Goal: Task Accomplishment & Management: Manage account settings

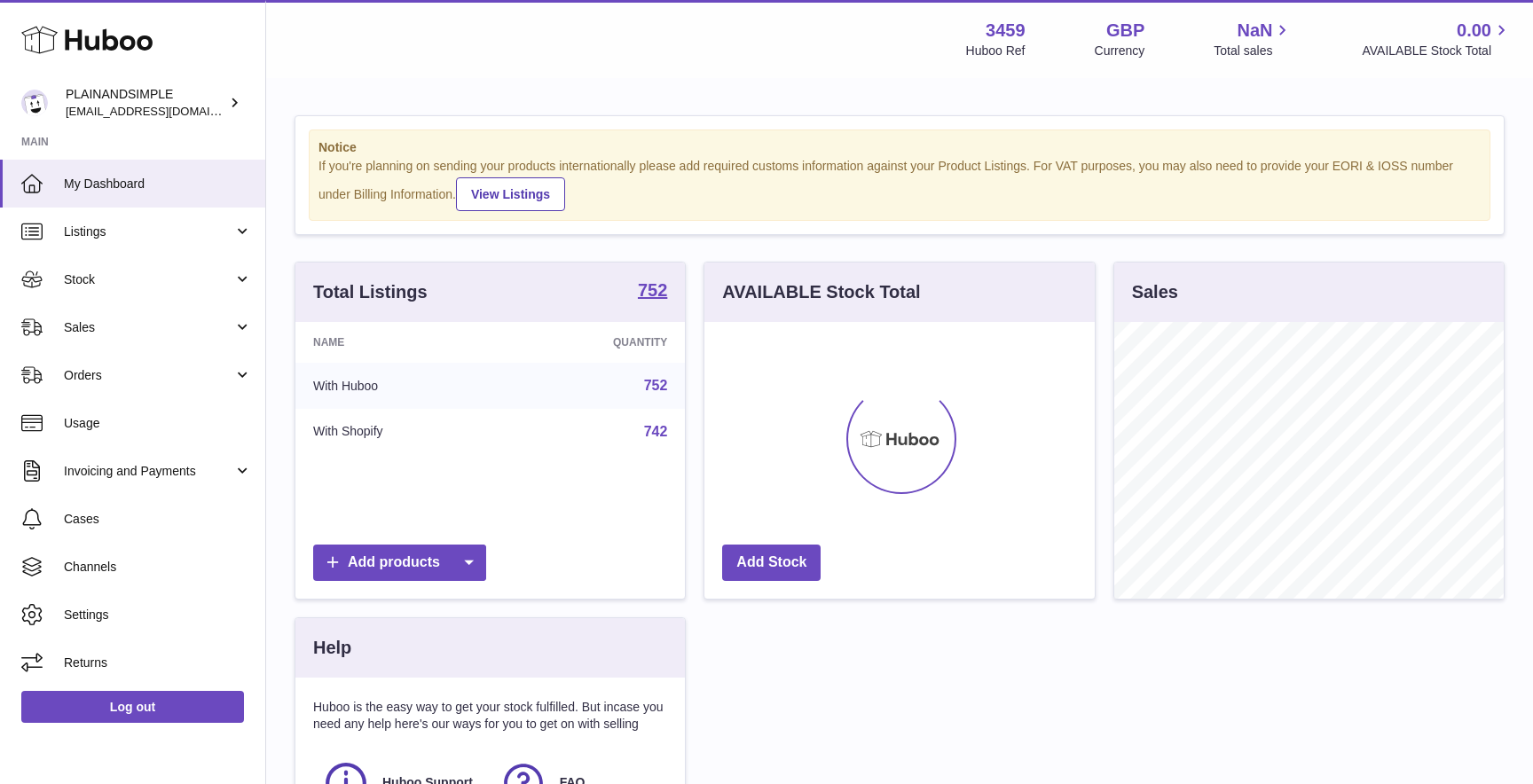
scroll to position [277, 389]
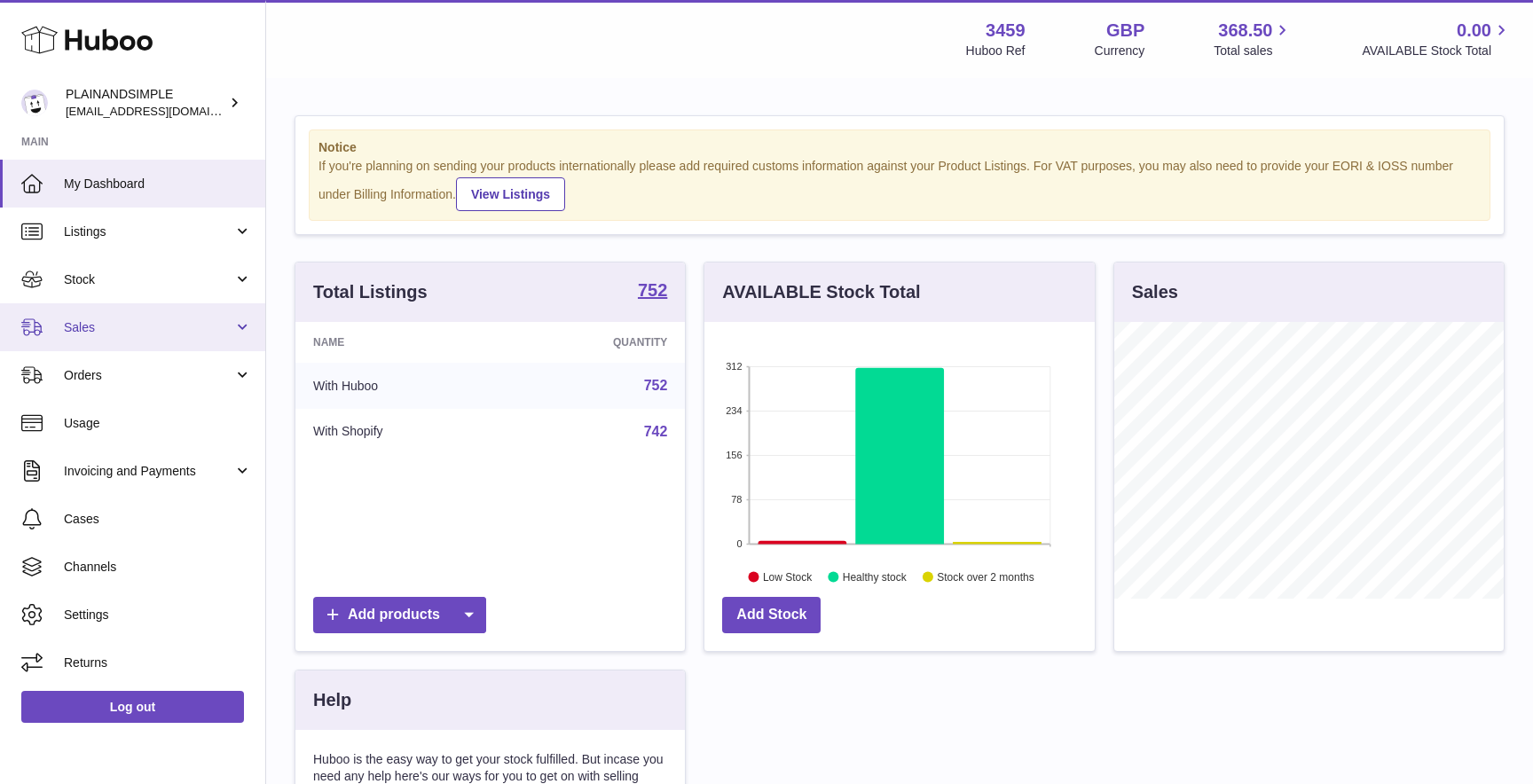
click at [124, 340] on link "Sales" at bounding box center [132, 327] width 265 height 47
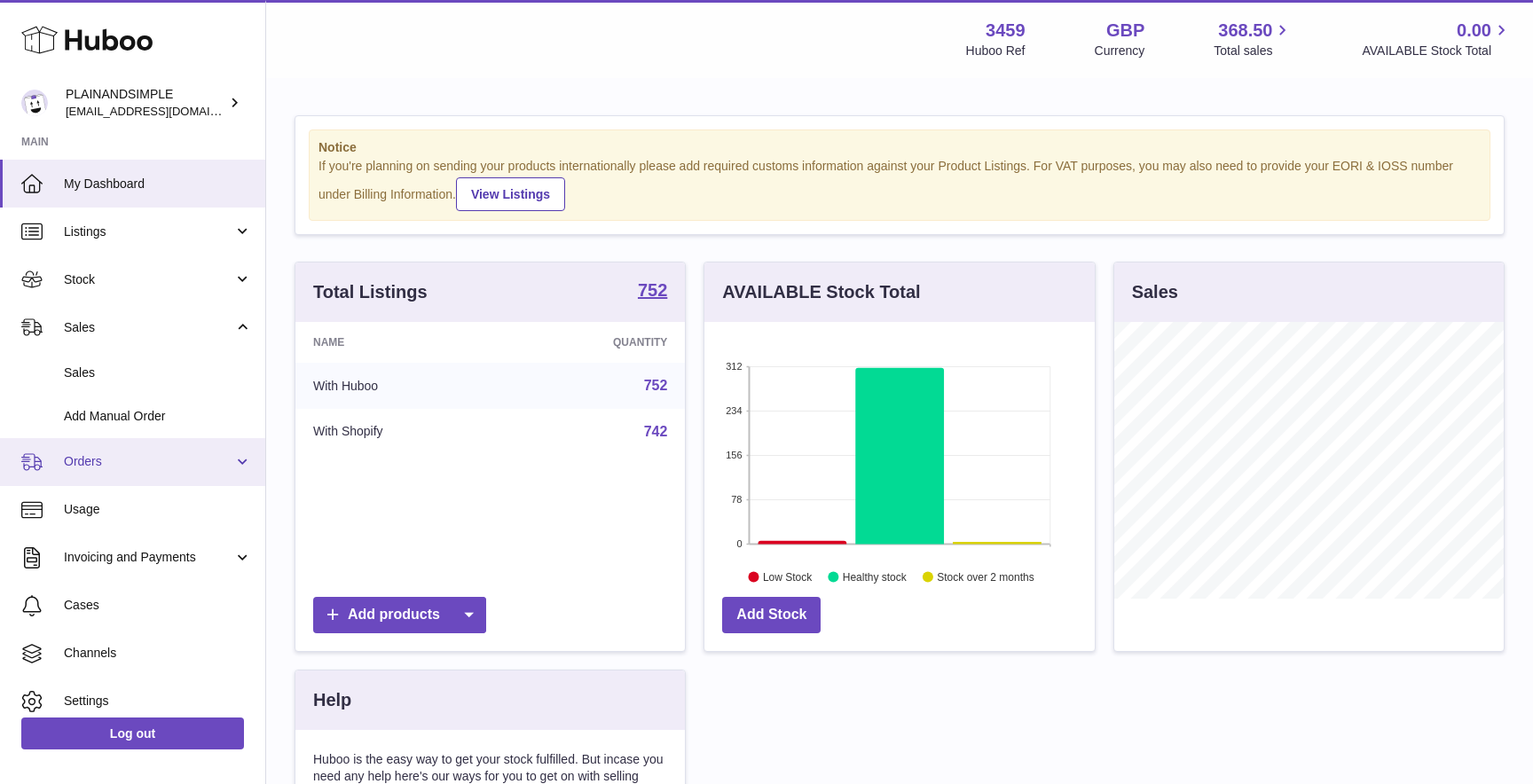
click at [127, 476] on link "Orders" at bounding box center [132, 462] width 265 height 47
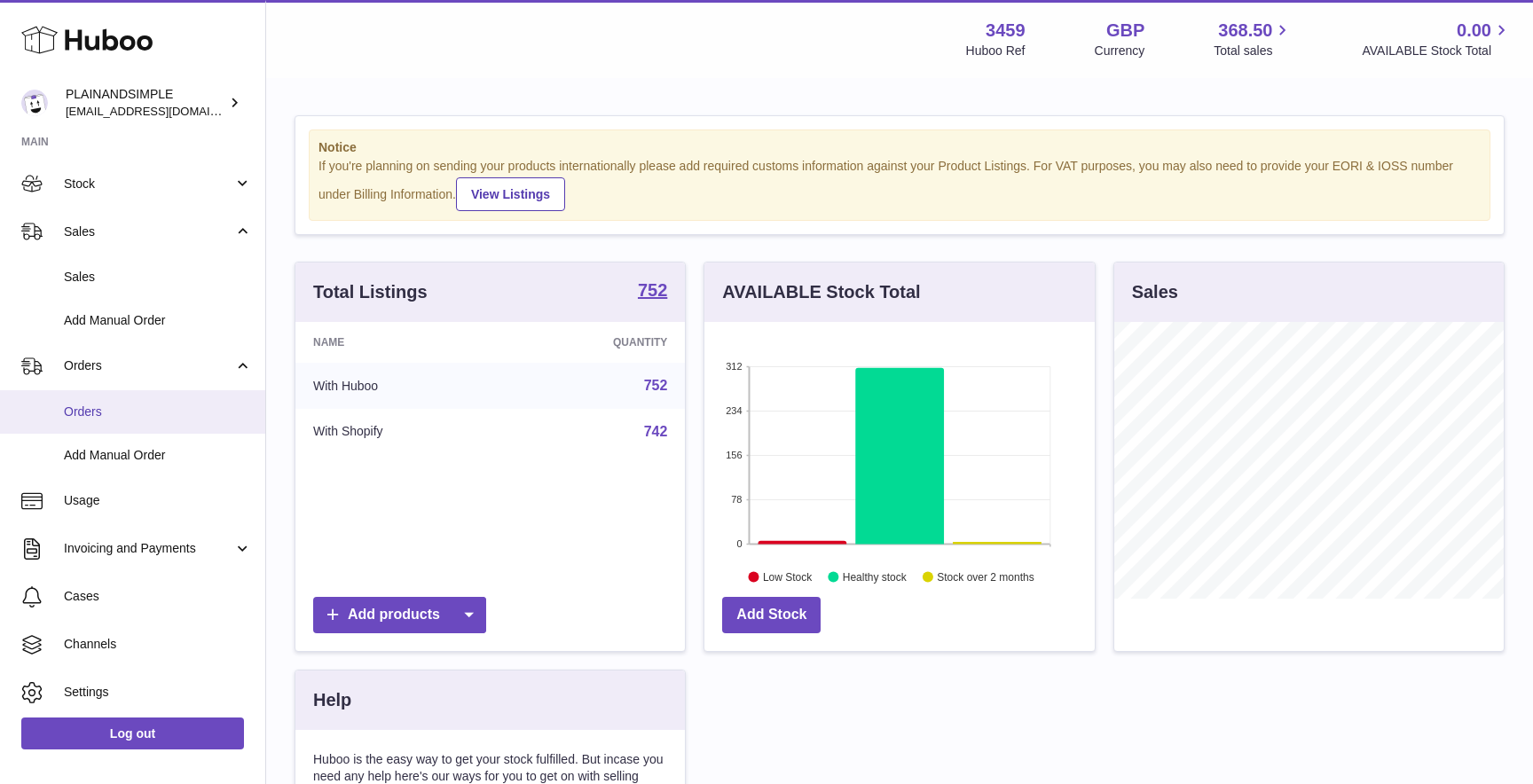
scroll to position [97, 0]
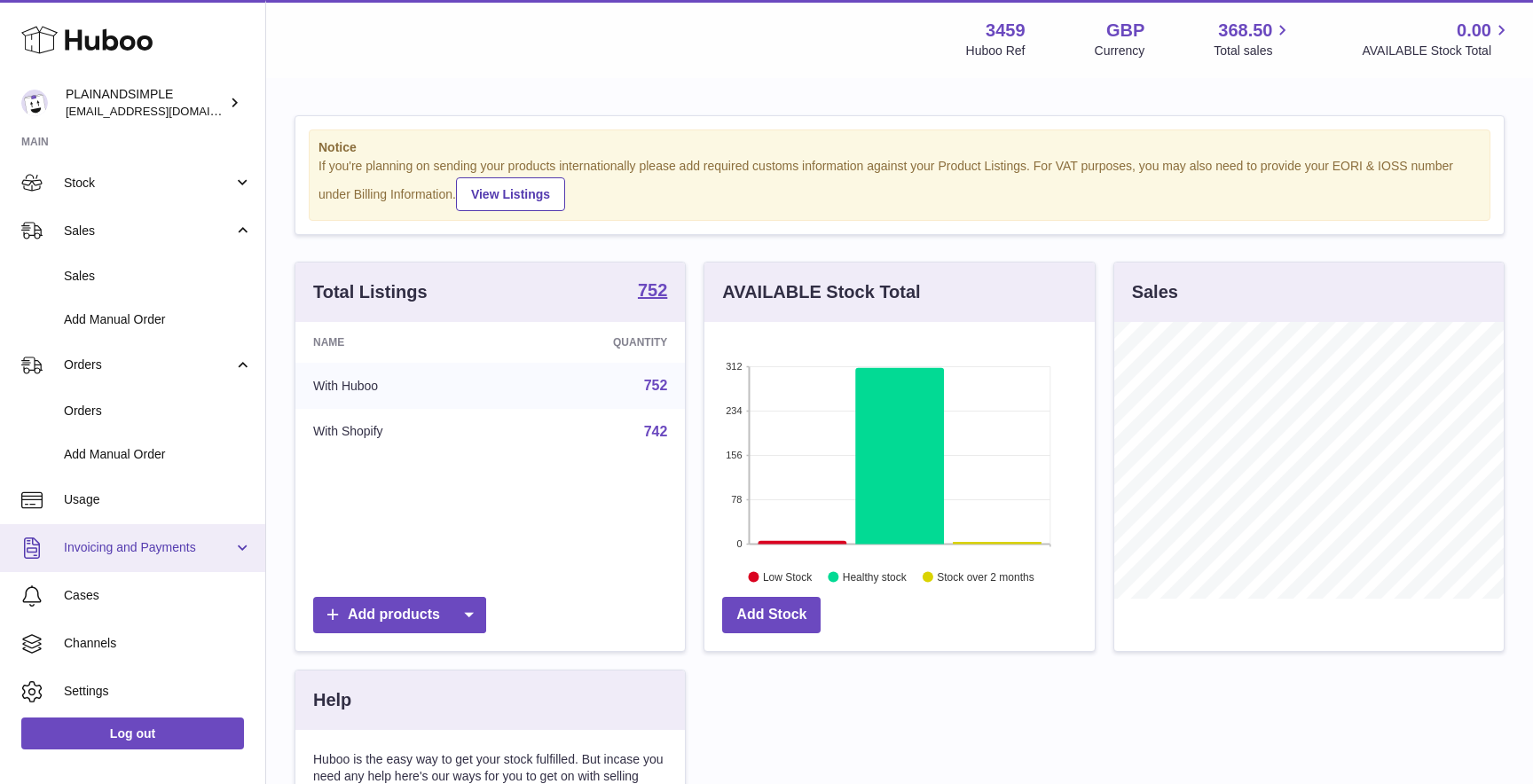
click at [151, 552] on span "Invoicing and Payments" at bounding box center [148, 548] width 170 height 17
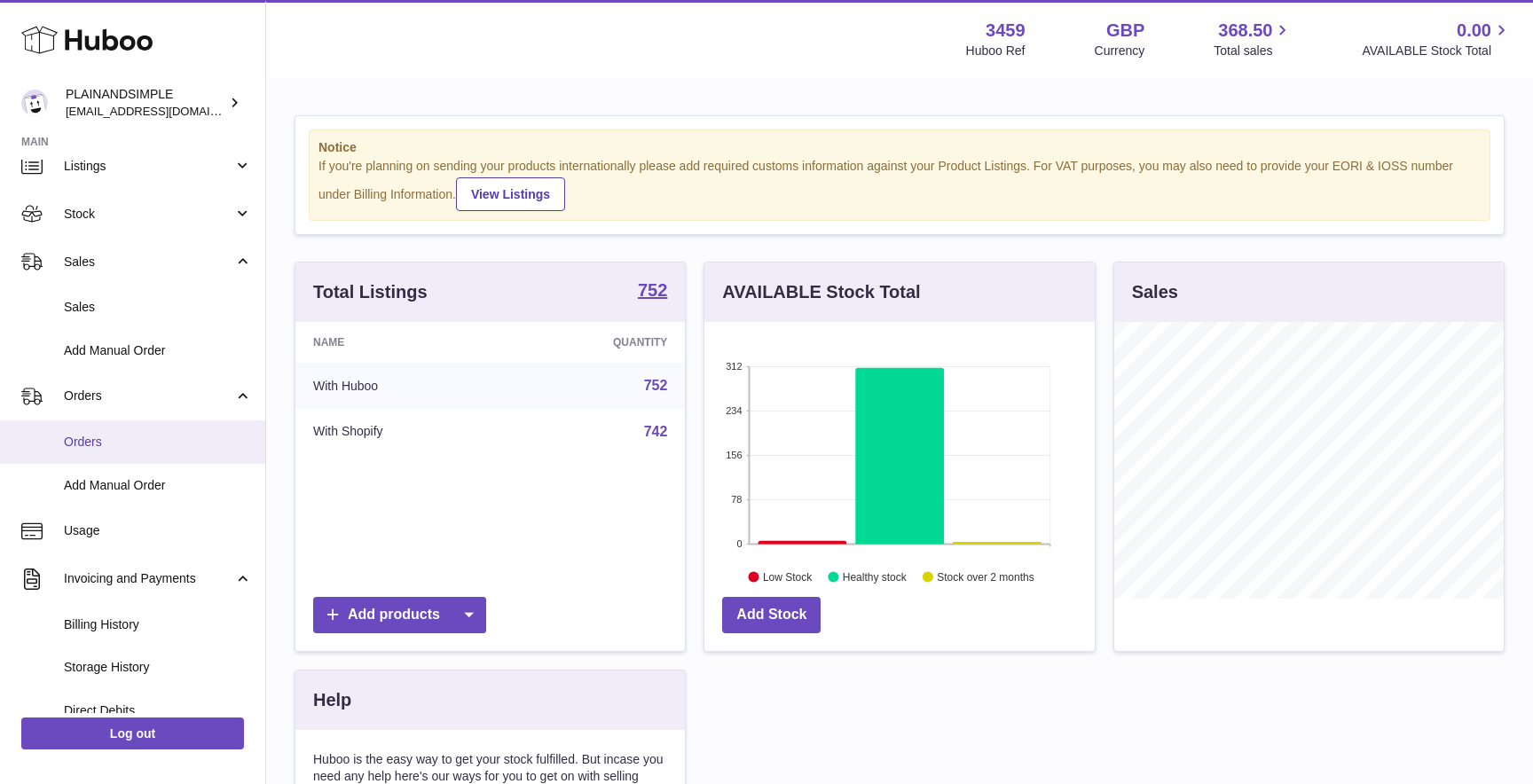
scroll to position [0, 0]
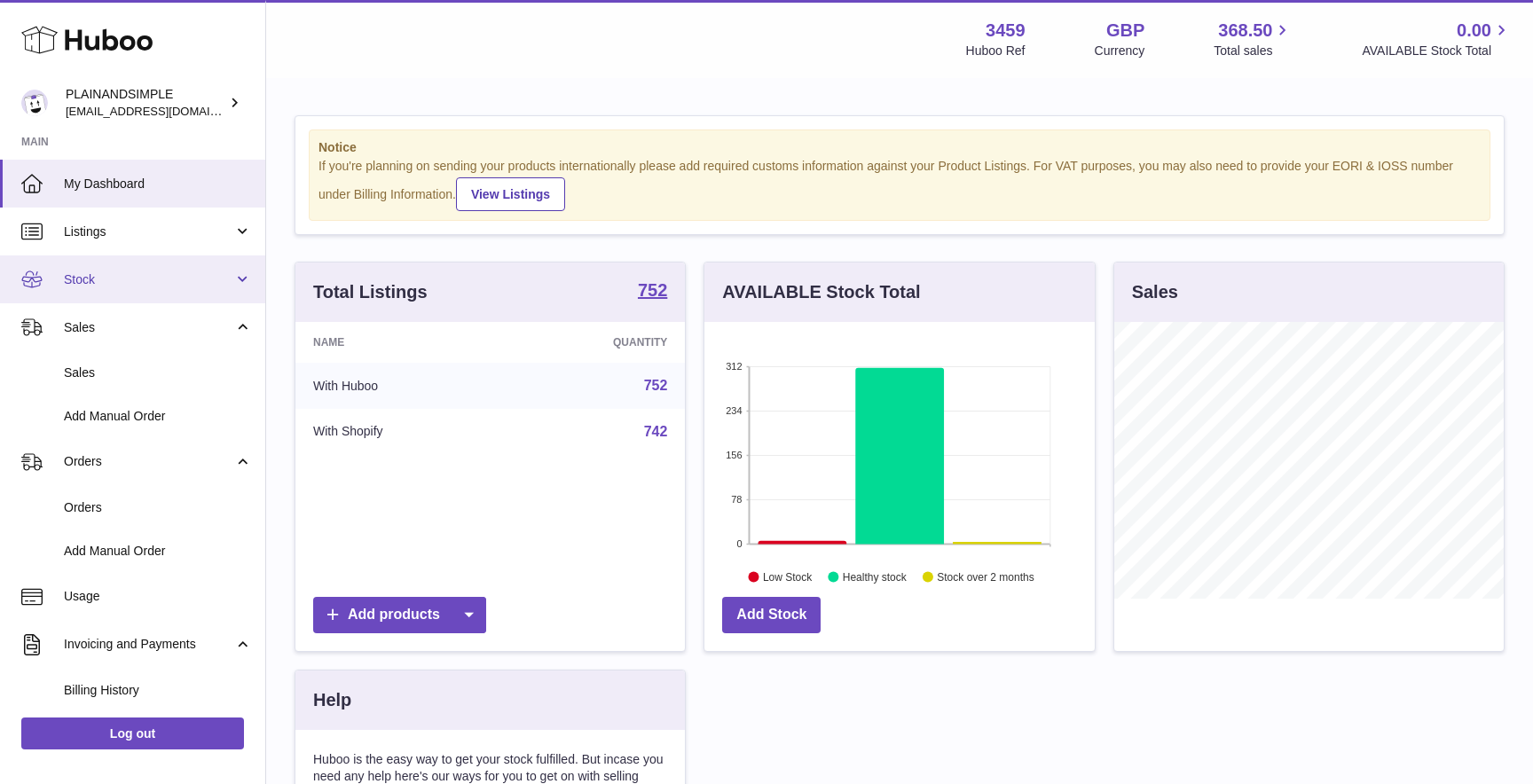
click at [152, 293] on link "Stock" at bounding box center [132, 279] width 265 height 47
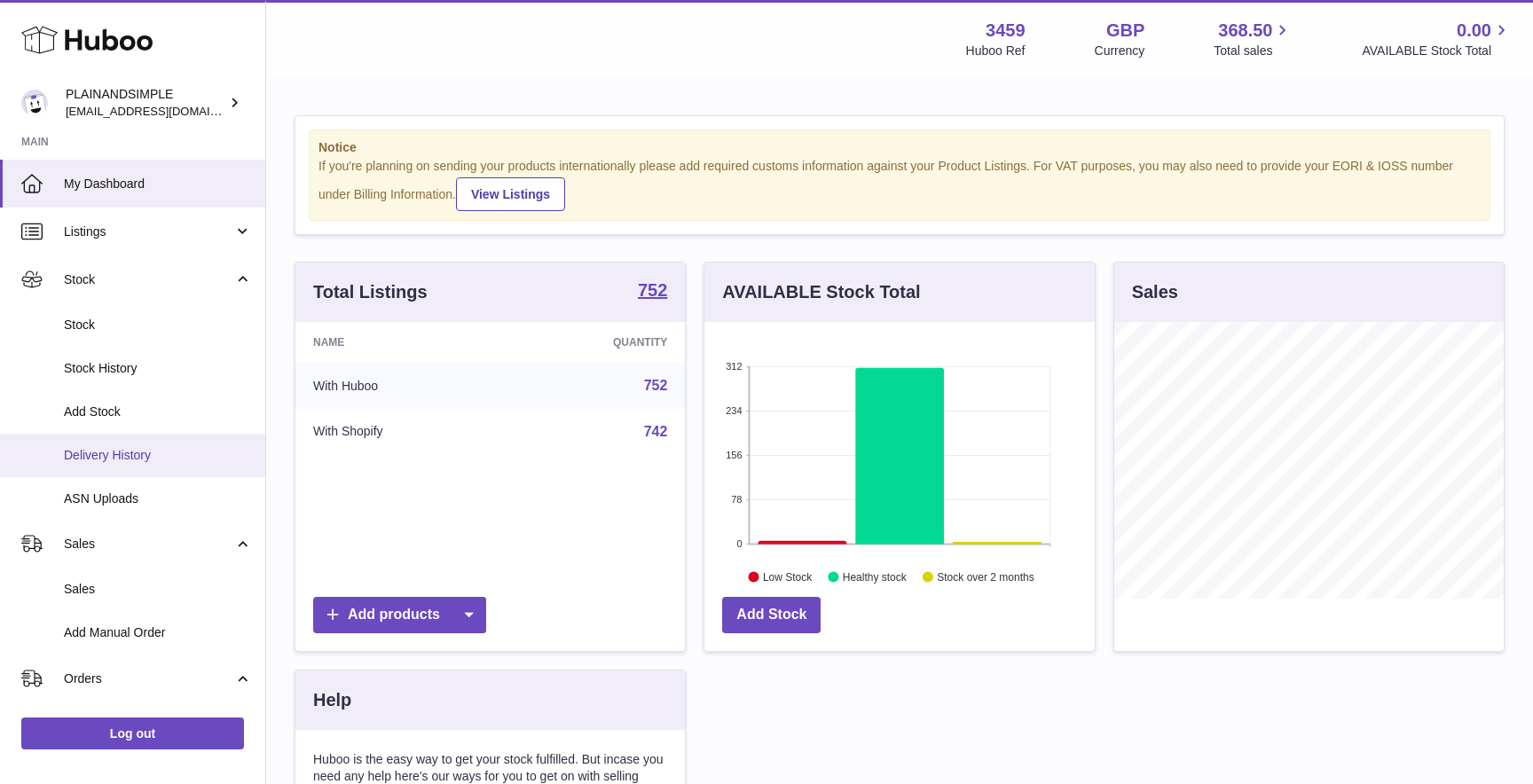
click at [145, 453] on span "Delivery History" at bounding box center [158, 456] width 188 height 17
